Goal: Transaction & Acquisition: Subscribe to service/newsletter

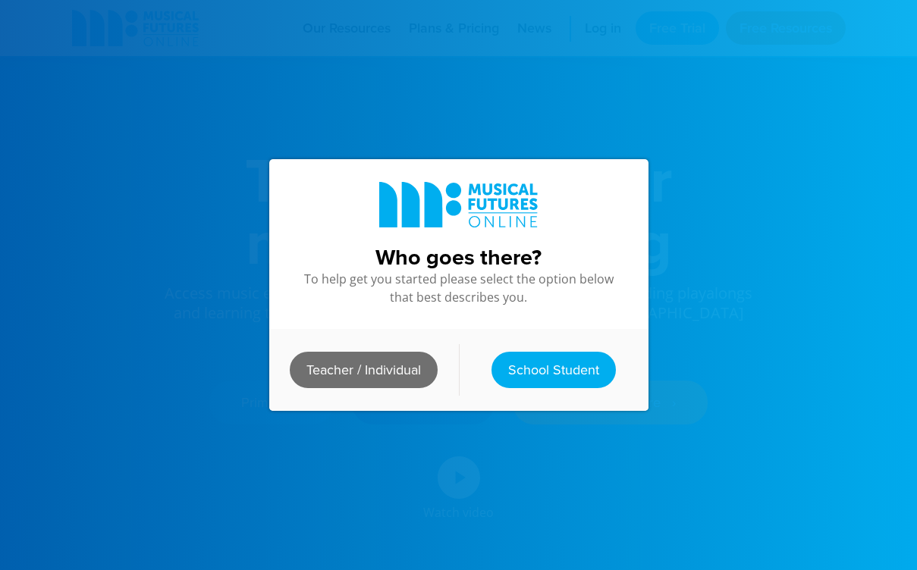
click at [338, 354] on link "Teacher / Individual" at bounding box center [364, 370] width 148 height 36
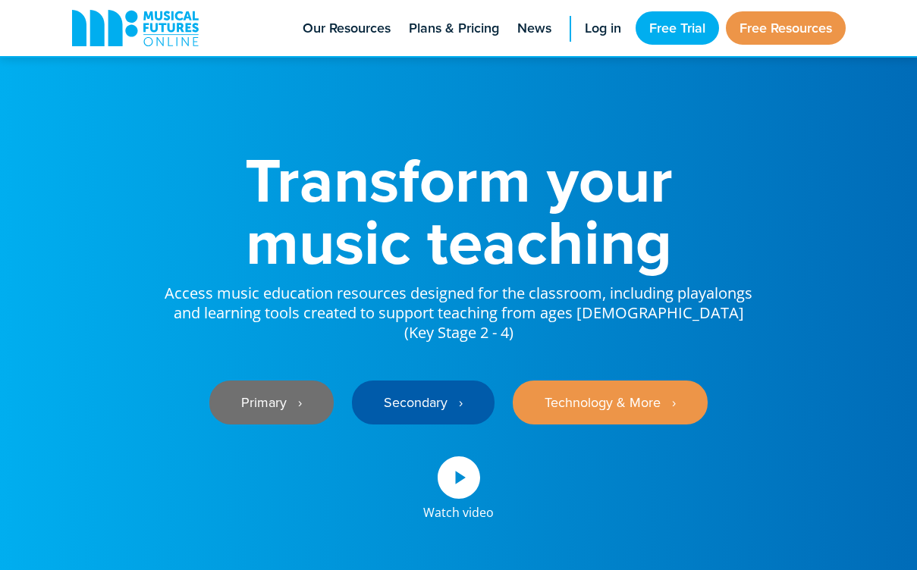
click at [308, 381] on link "Primary ‎‏‏‎ ‎ ›" at bounding box center [271, 403] width 124 height 44
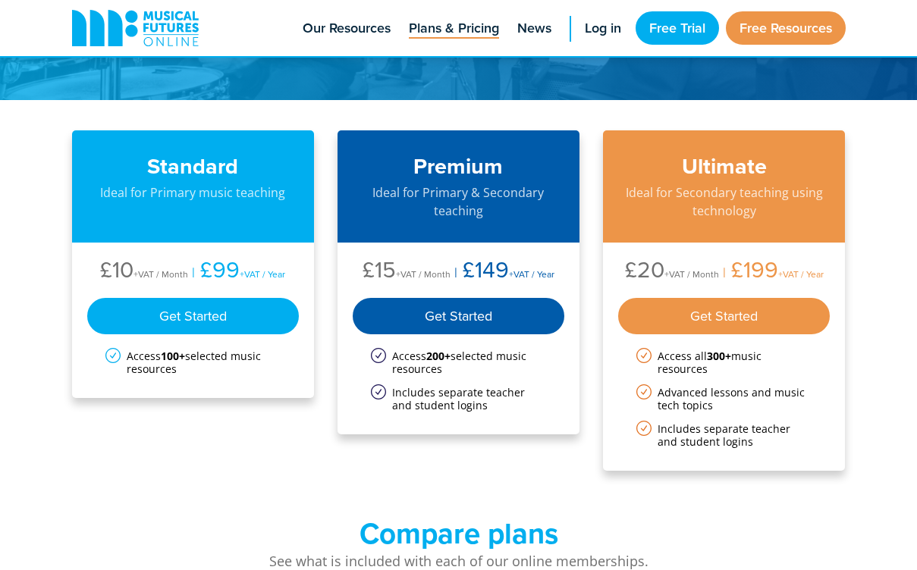
scroll to position [110, 0]
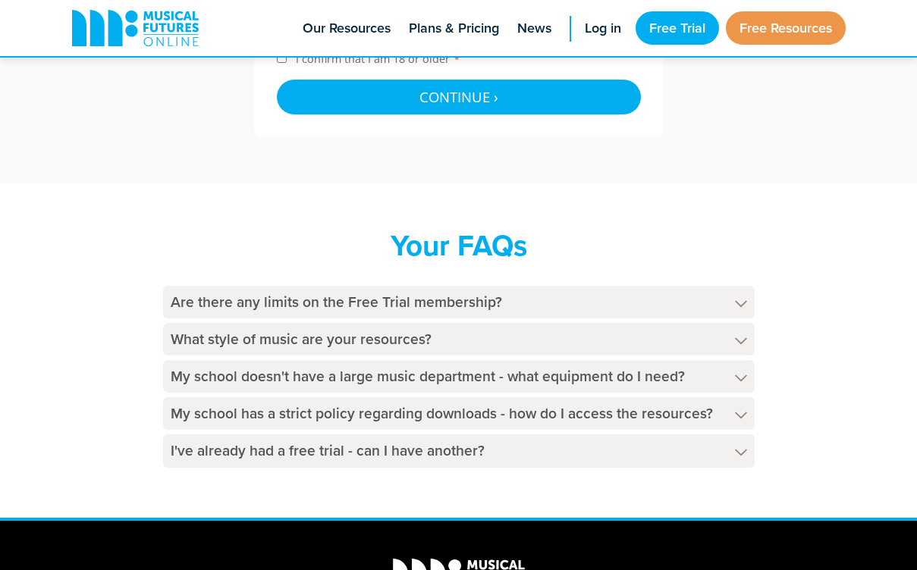
scroll to position [750, 0]
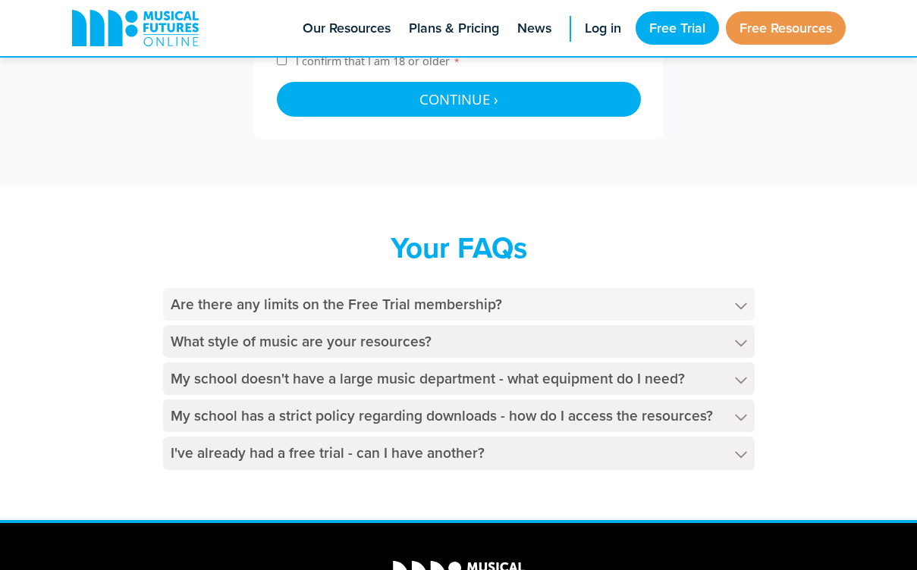
click at [580, 308] on h4 "Are there any limits on the Free Trial membership?" at bounding box center [459, 304] width 592 height 33
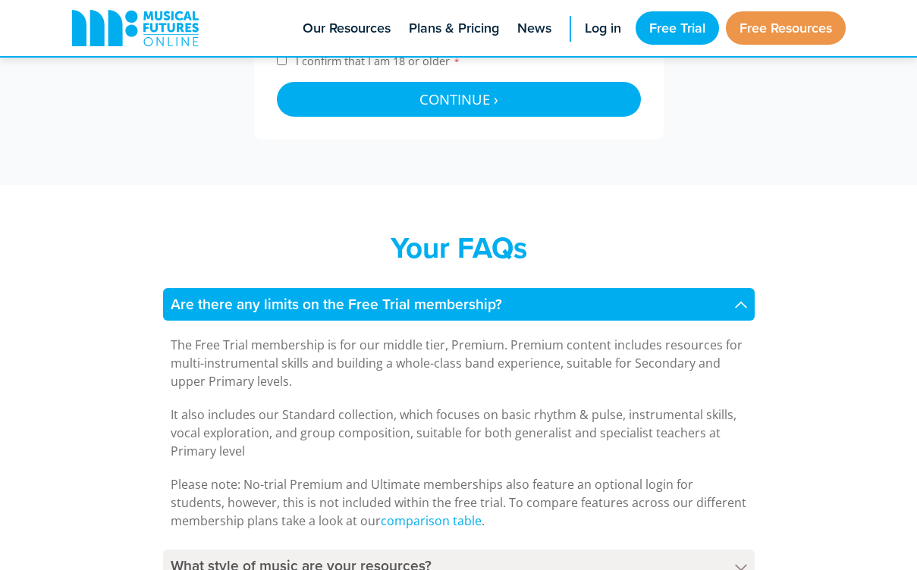
click at [583, 307] on h4 "Are there any limits on the Free Trial membership?" at bounding box center [459, 304] width 592 height 33
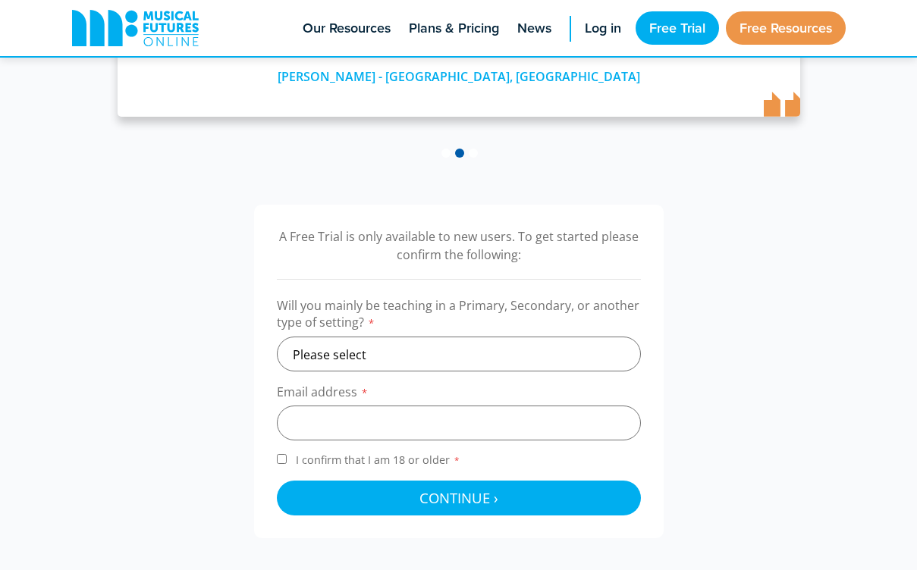
scroll to position [352, 0]
select select "primary"
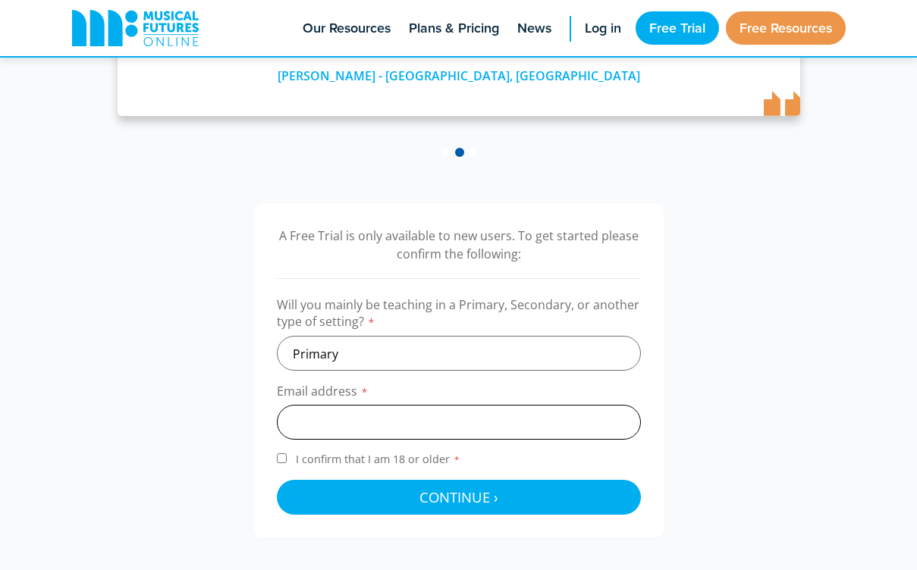
click at [435, 433] on input "email" at bounding box center [459, 422] width 364 height 35
type input "g"
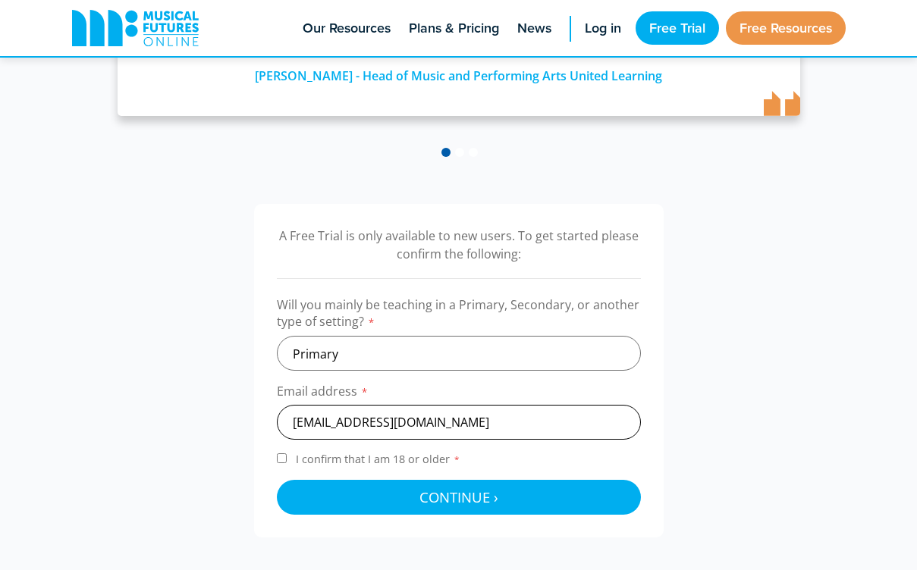
type input "22604719@micstudent.mic.ul.ie"
click at [286, 455] on input "I confirm that I am 18 or older *" at bounding box center [282, 459] width 10 height 10
checkbox input "true"
click at [312, 480] on button "Continue › Checking your details..." at bounding box center [459, 497] width 364 height 35
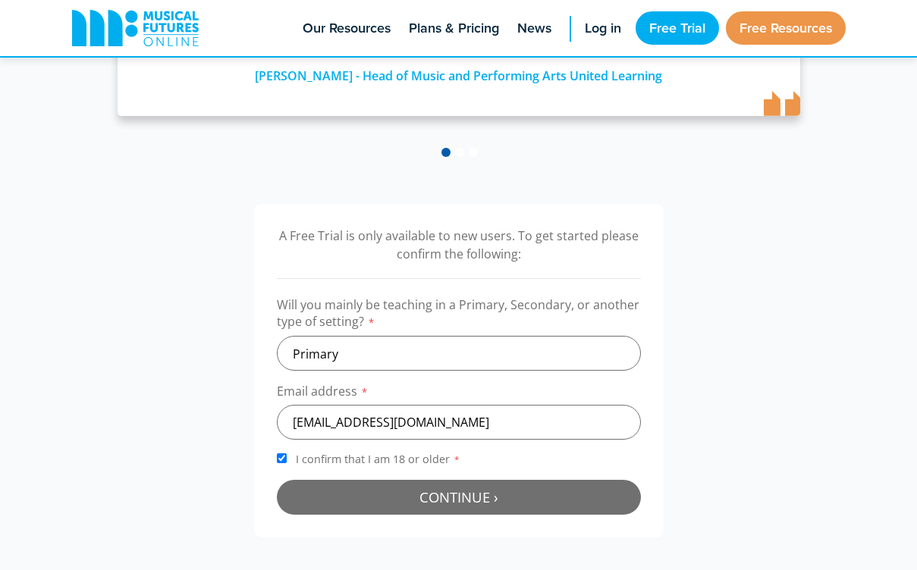
click at [413, 499] on button "Continue › Checking your details..." at bounding box center [459, 497] width 364 height 35
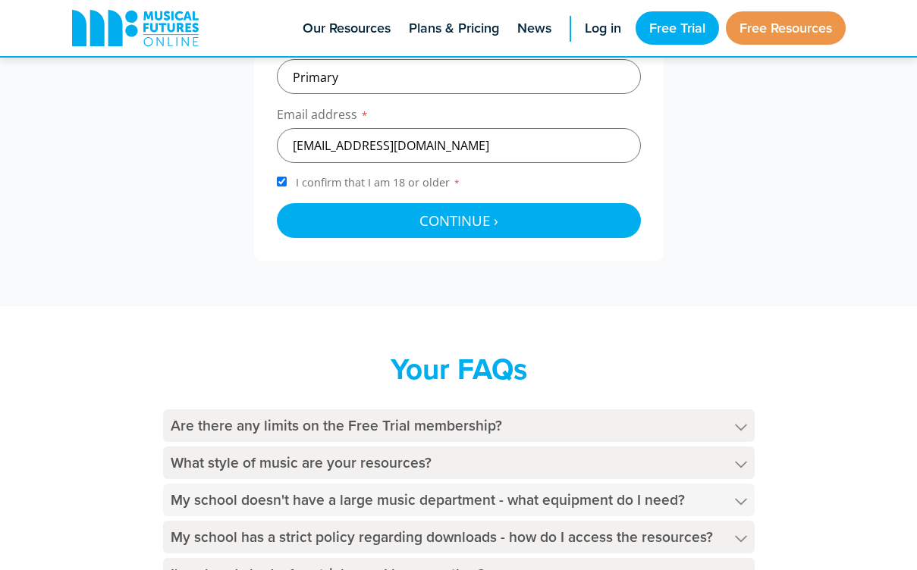
scroll to position [626, 0]
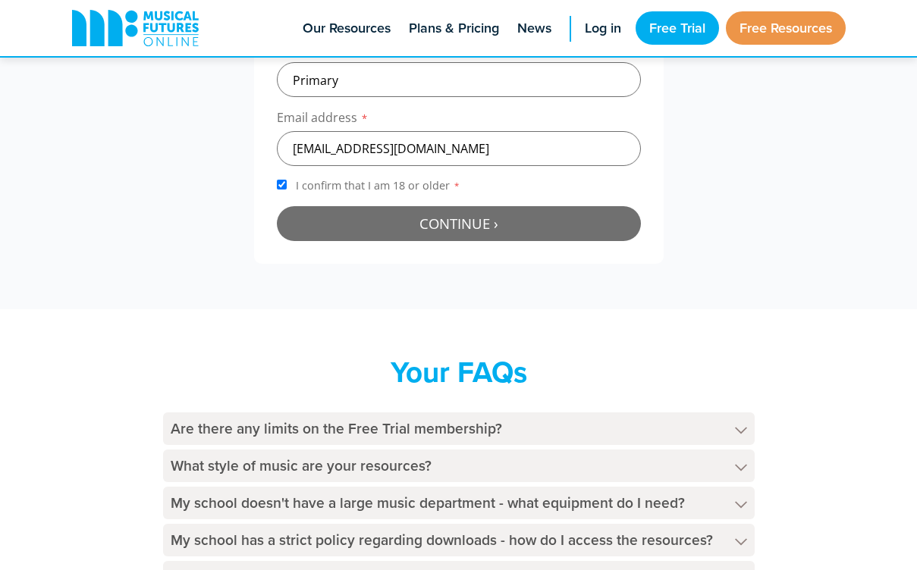
click at [472, 215] on span "Continue ›" at bounding box center [458, 223] width 79 height 19
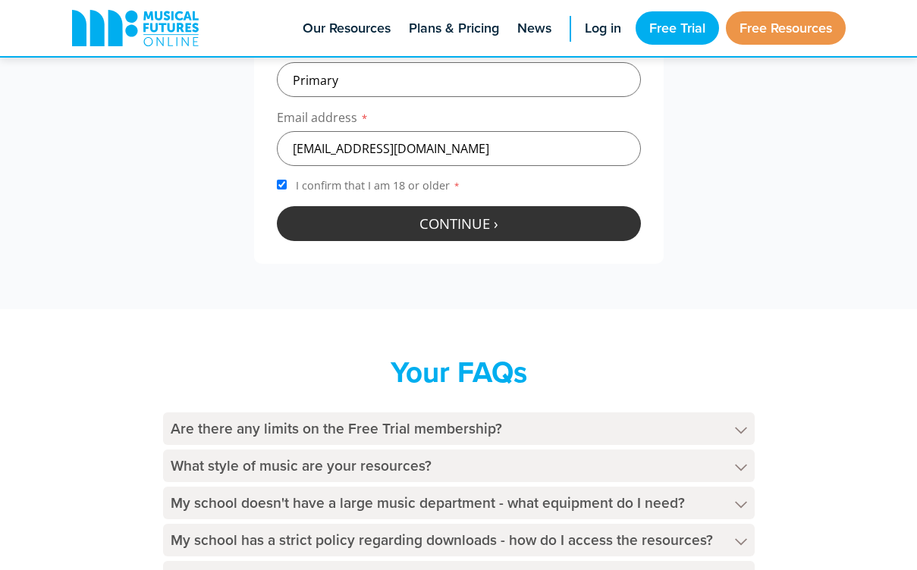
click at [472, 215] on div at bounding box center [459, 223] width 364 height 35
click at [472, 215] on span "Continue ›" at bounding box center [458, 223] width 79 height 19
click at [472, 215] on div at bounding box center [459, 223] width 364 height 35
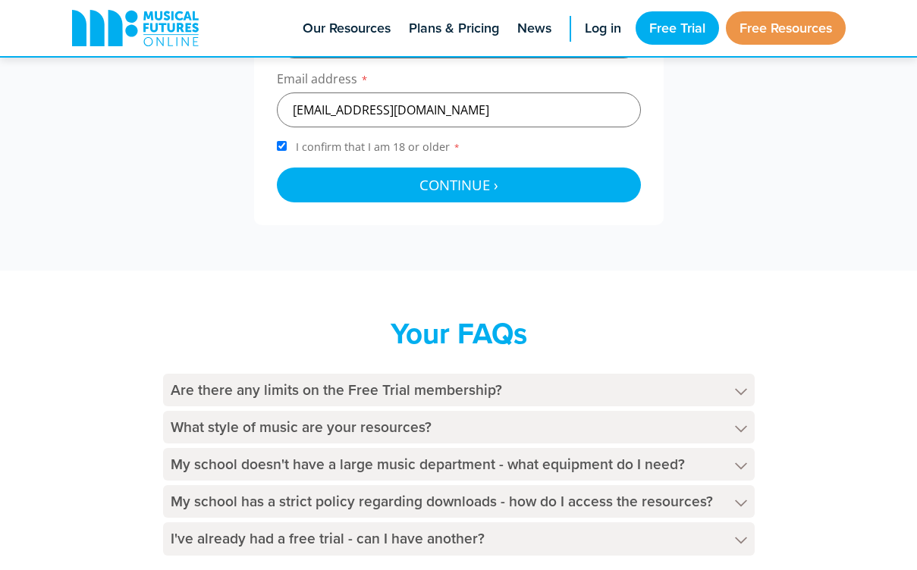
scroll to position [673, 0]
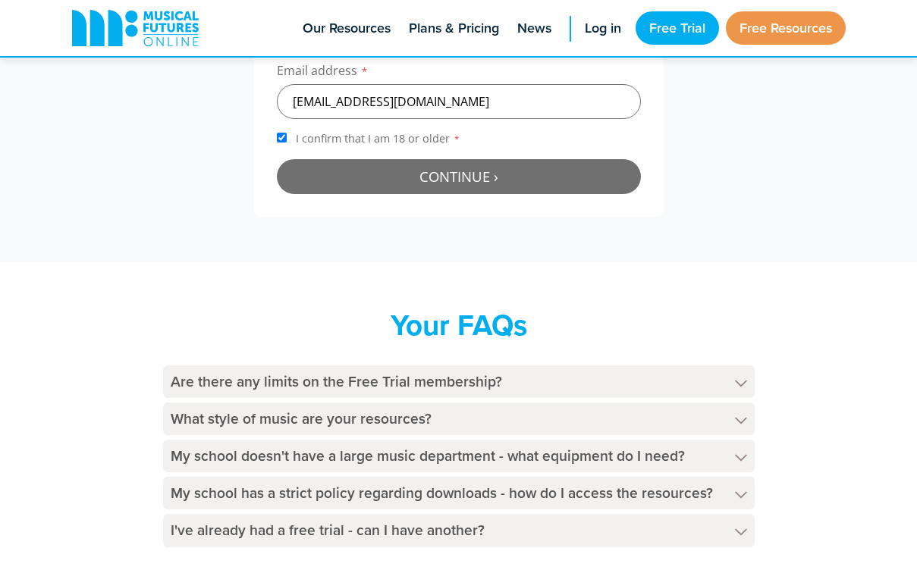
click at [478, 160] on button "Continue › Checking your details..." at bounding box center [459, 176] width 364 height 35
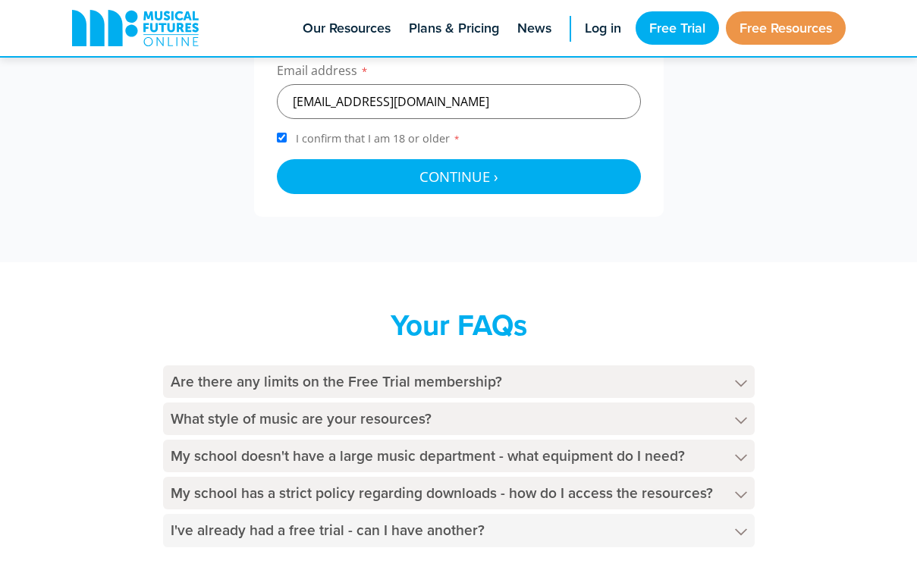
click at [469, 535] on h4 "I've already had a free trial - can I have another?" at bounding box center [459, 530] width 592 height 33
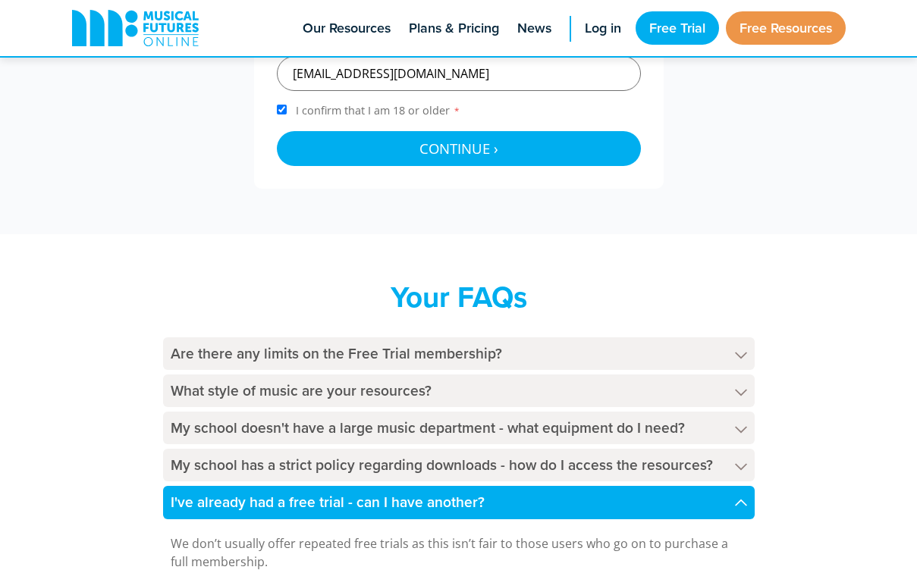
scroll to position [700, 0]
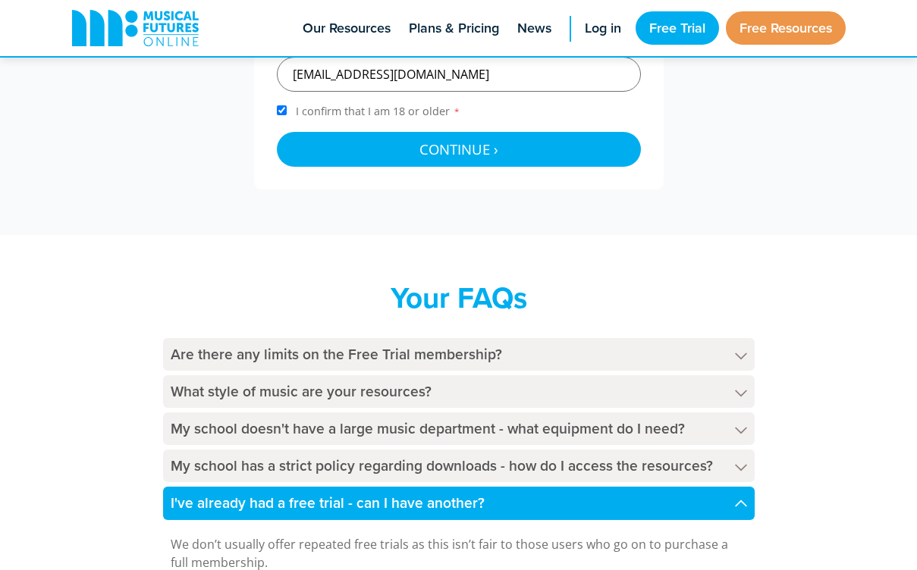
click at [485, 495] on h4 "I've already had a free trial - can I have another?" at bounding box center [459, 503] width 592 height 33
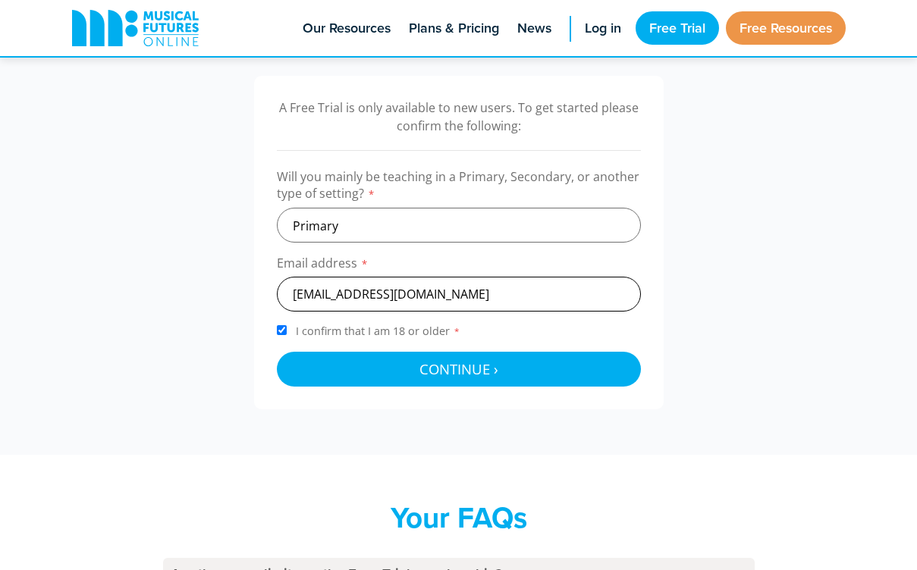
scroll to position [472, 0]
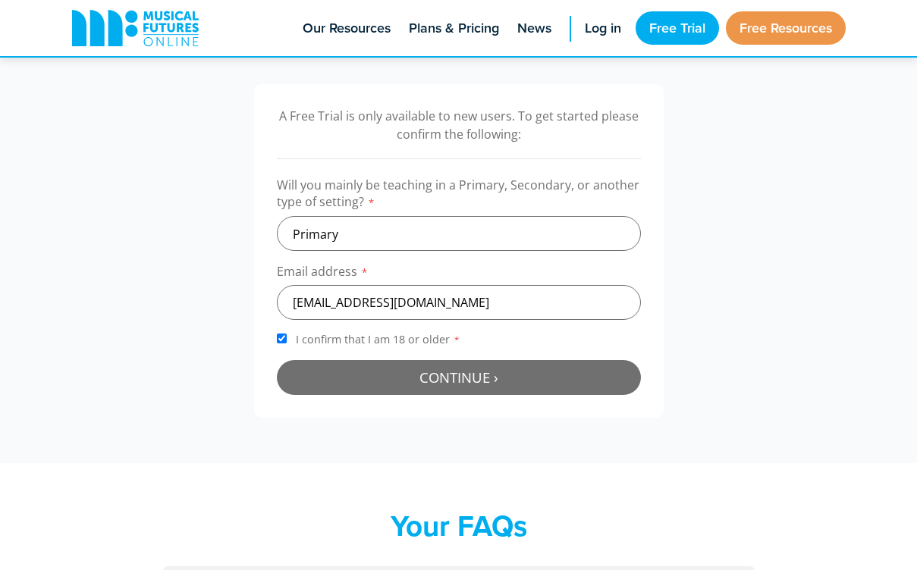
click at [532, 364] on button "Continue › Checking your details..." at bounding box center [459, 377] width 364 height 35
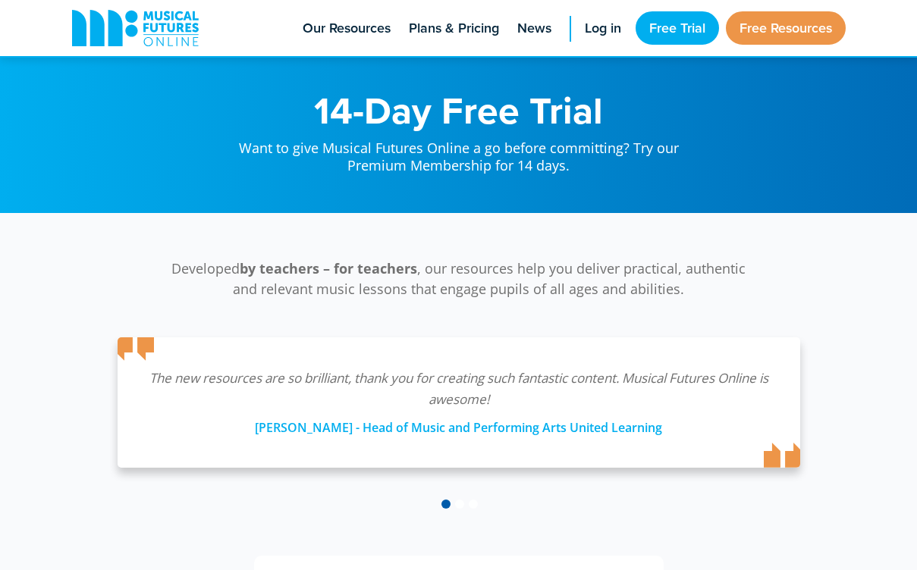
scroll to position [472, 0]
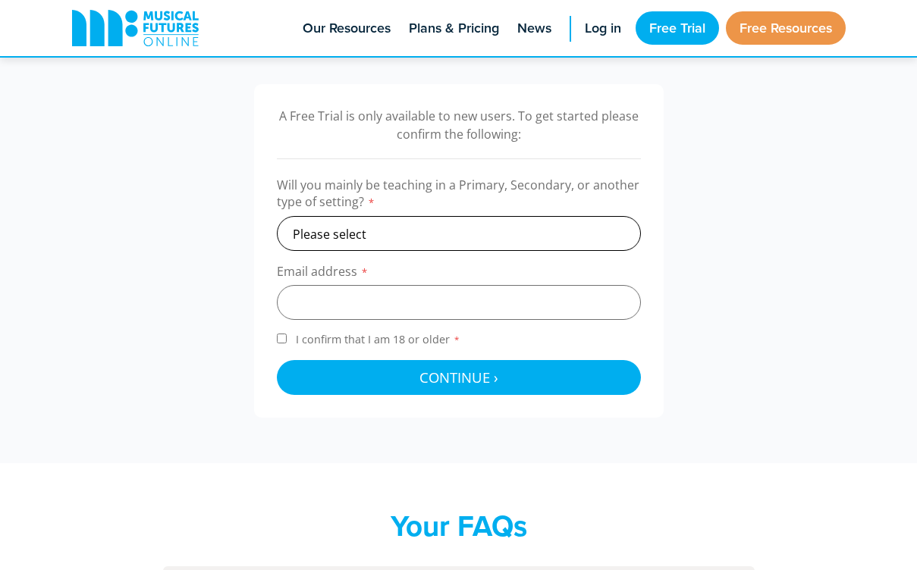
click at [510, 246] on select "Please select Primary Secondary Other" at bounding box center [459, 233] width 364 height 35
select select "primary"
click at [497, 292] on input "email" at bounding box center [459, 302] width 364 height 35
type input "bmcglinchey1405@outlook.com"
click at [280, 339] on input "I confirm that I am 18 or older *" at bounding box center [282, 339] width 10 height 10
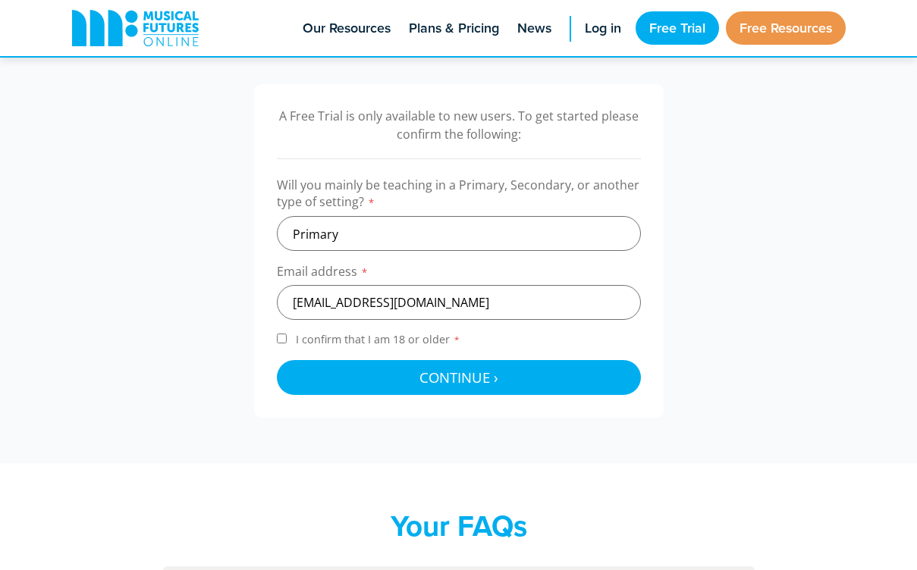
checkbox input "true"
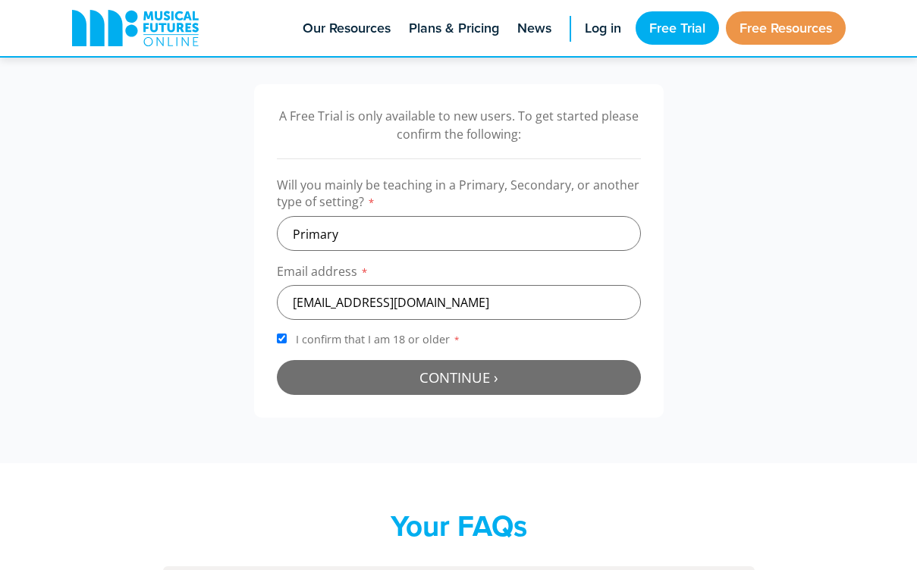
click at [344, 377] on button "Continue › Checking your details..." at bounding box center [459, 377] width 364 height 35
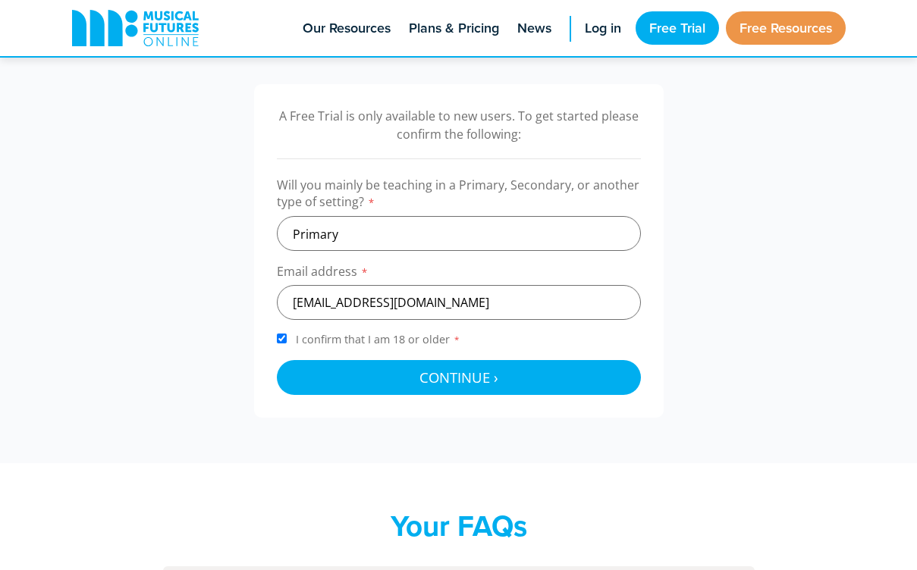
click at [273, 446] on div "A Free Trial is only available to new users. To get started please confirm the …" at bounding box center [458, 251] width 917 height 425
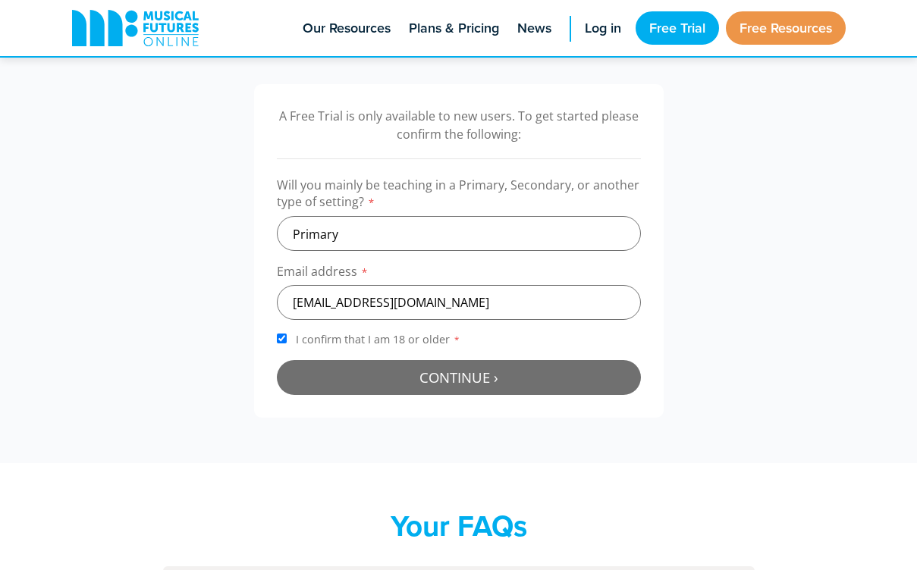
click at [378, 384] on button "Continue › Checking your details..." at bounding box center [459, 377] width 364 height 35
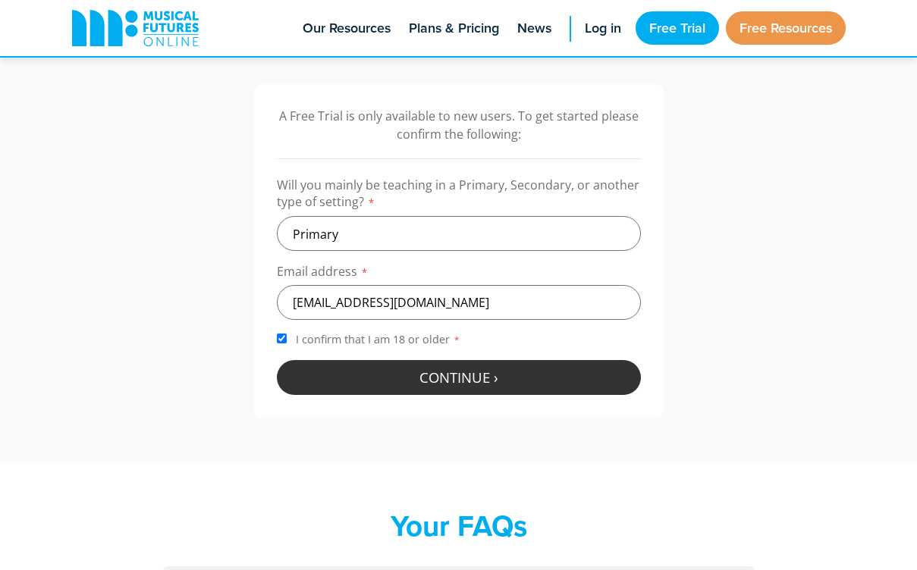
click at [378, 384] on div at bounding box center [459, 377] width 364 height 35
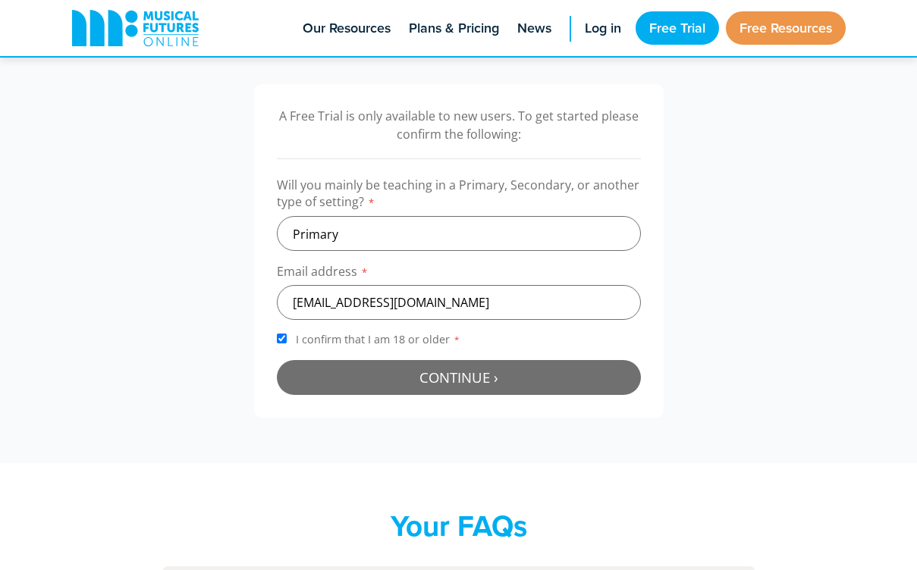
click at [378, 384] on button "Continue › Checking your details..." at bounding box center [459, 377] width 364 height 35
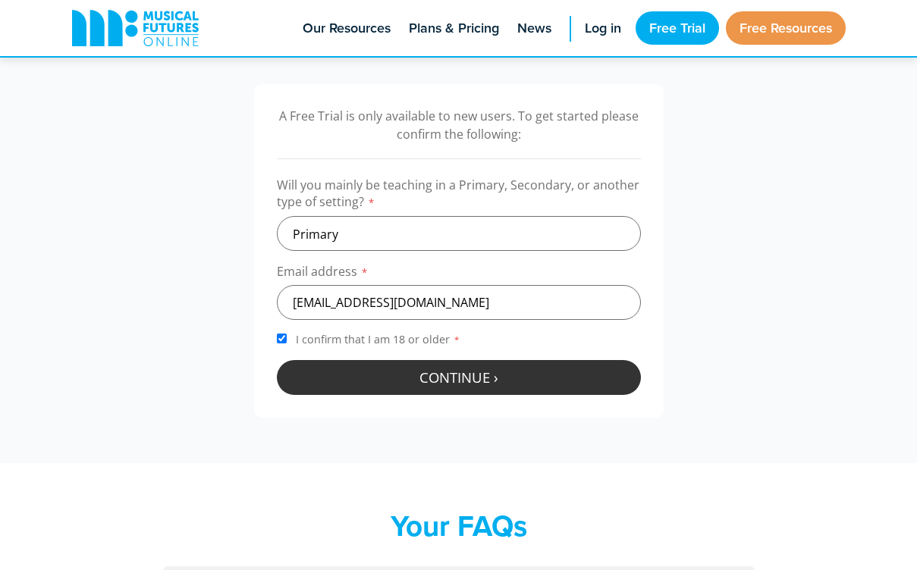
click at [378, 384] on div at bounding box center [459, 377] width 364 height 35
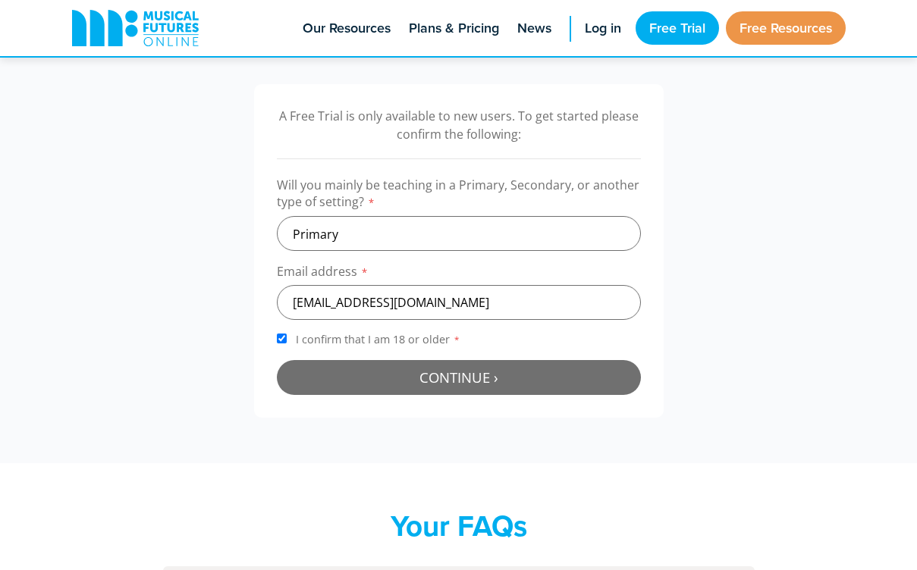
click at [378, 384] on button "Continue › Checking your details..." at bounding box center [459, 377] width 364 height 35
click at [378, 384] on div at bounding box center [459, 377] width 364 height 35
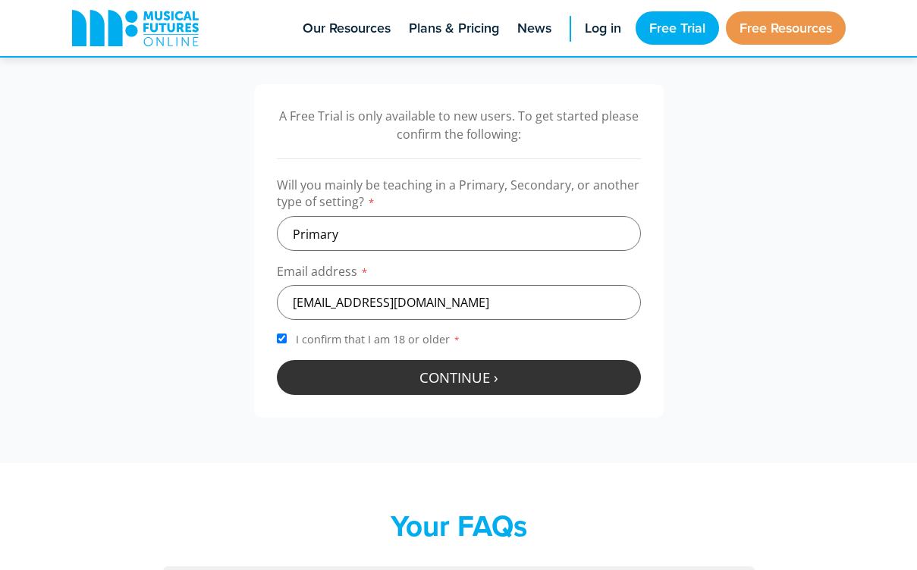
click at [378, 384] on div at bounding box center [459, 377] width 364 height 35
click at [378, 384] on button "Continue › Checking your details..." at bounding box center [459, 377] width 364 height 35
click at [378, 384] on div at bounding box center [459, 377] width 364 height 35
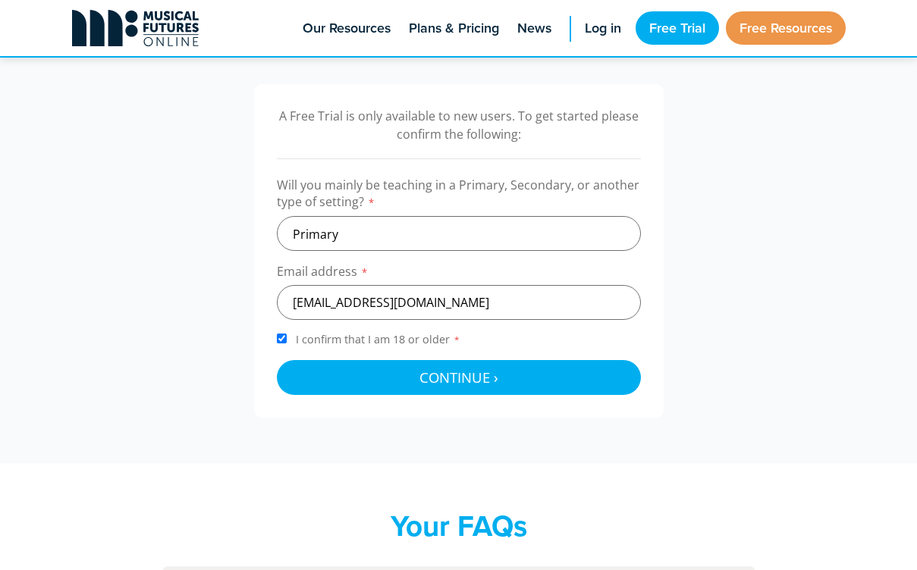
click at [145, 35] on rect at bounding box center [170, 34] width 55 height 1
